Goal: Information Seeking & Learning: Learn about a topic

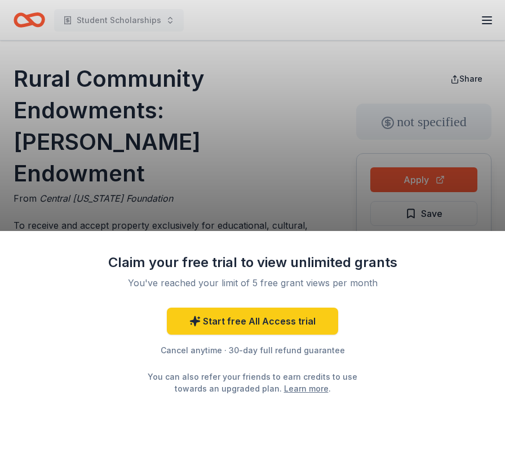
click at [235, 185] on div "Claim your free trial to view unlimited grants You've reached your limit of 5 f…" at bounding box center [252, 231] width 505 height 462
